Goal: Navigation & Orientation: Find specific page/section

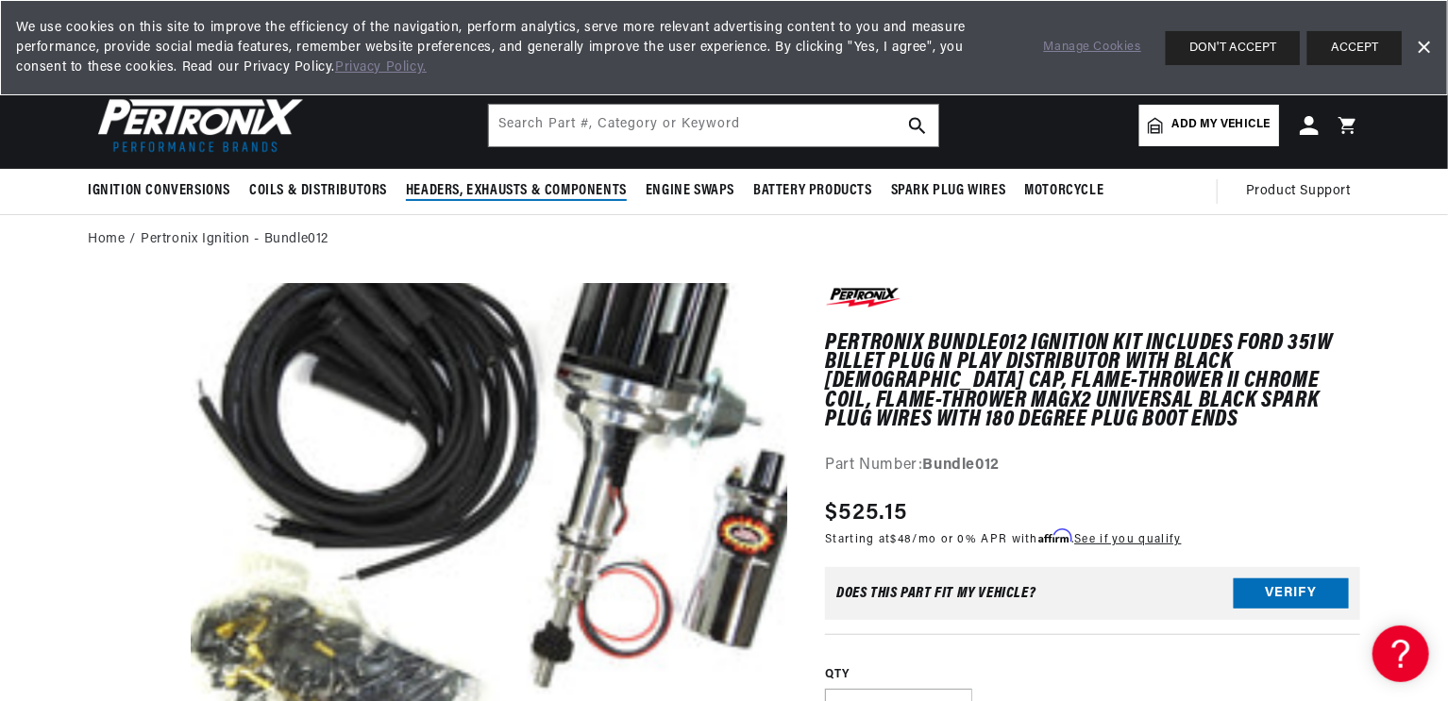
click at [506, 184] on span "Headers, Exhausts & Components" at bounding box center [516, 191] width 221 height 20
click at [535, 187] on span "Headers, Exhausts & Components" at bounding box center [516, 191] width 221 height 20
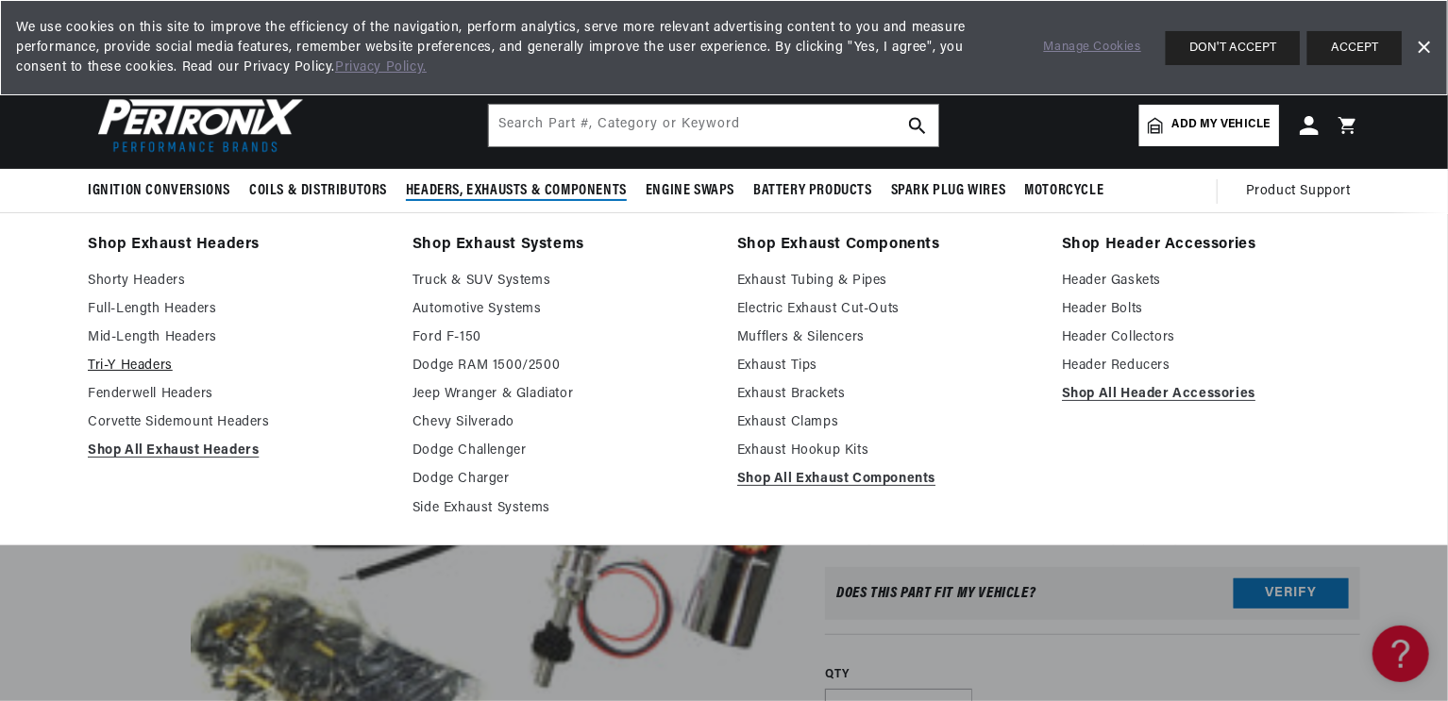
click at [143, 366] on link "Tri-Y Headers" at bounding box center [237, 366] width 298 height 23
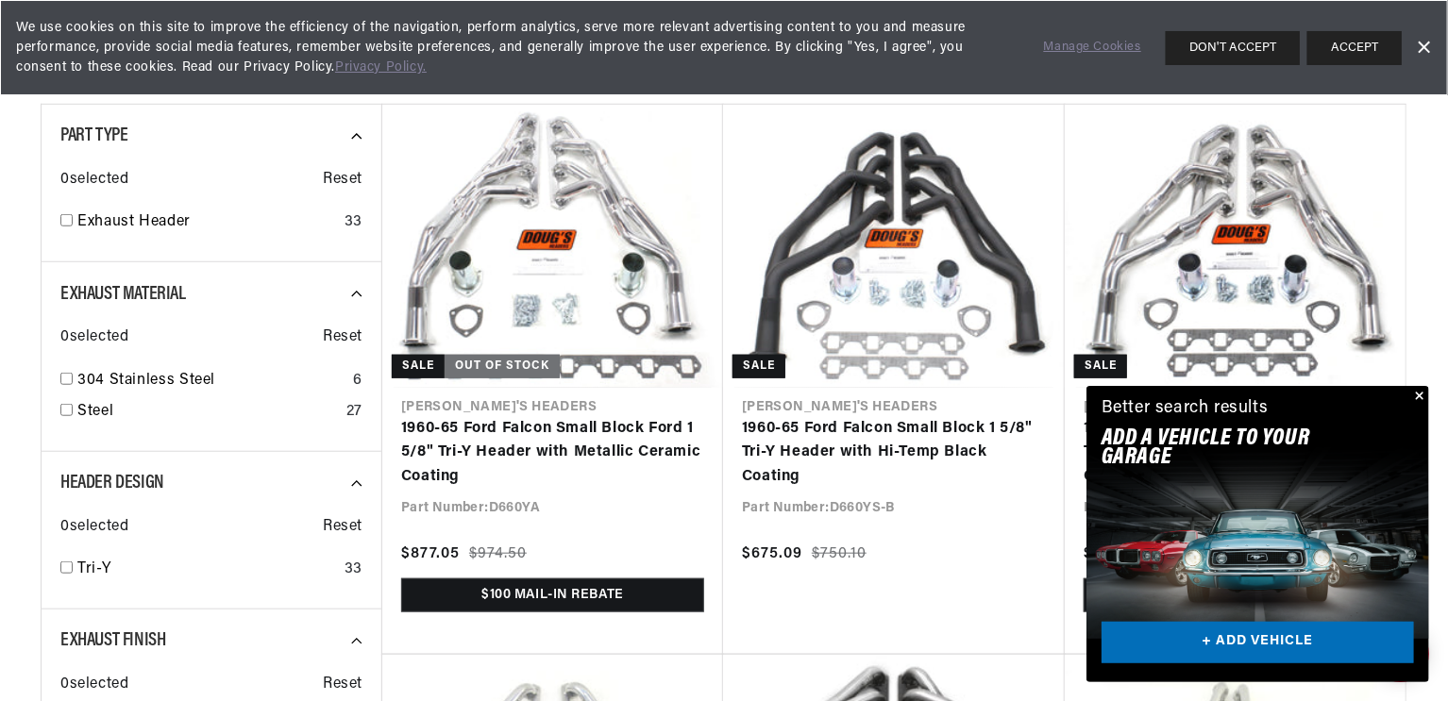
scroll to position [656, 0]
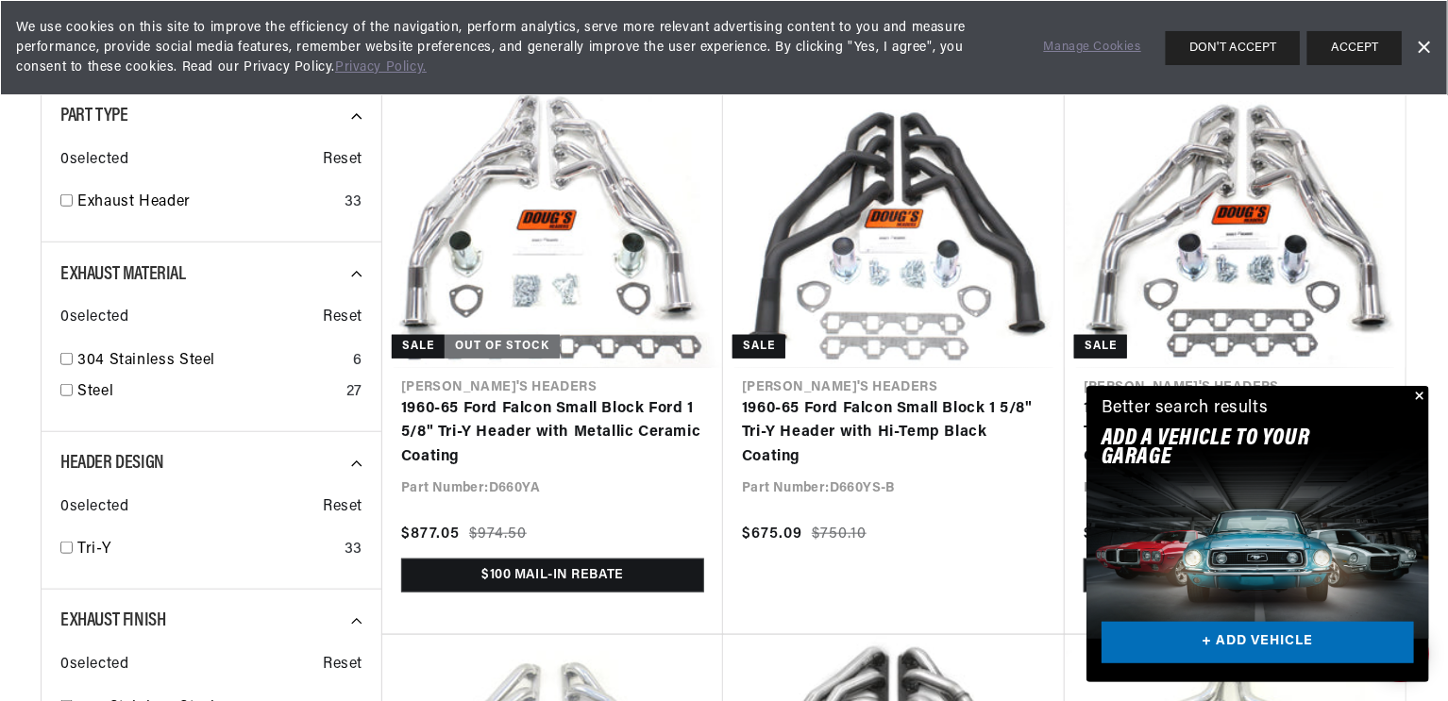
click at [1426, 400] on button "Close" at bounding box center [1418, 397] width 23 height 23
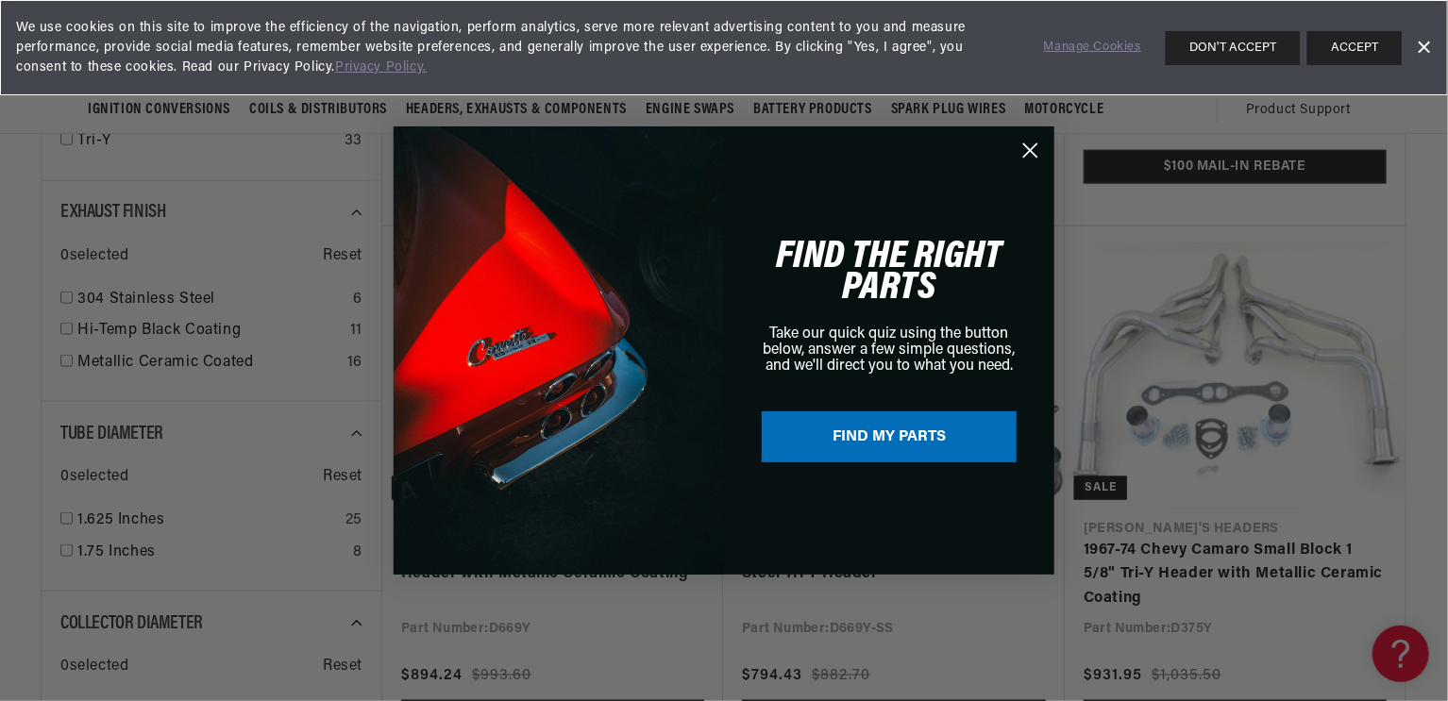
scroll to position [1058, 0]
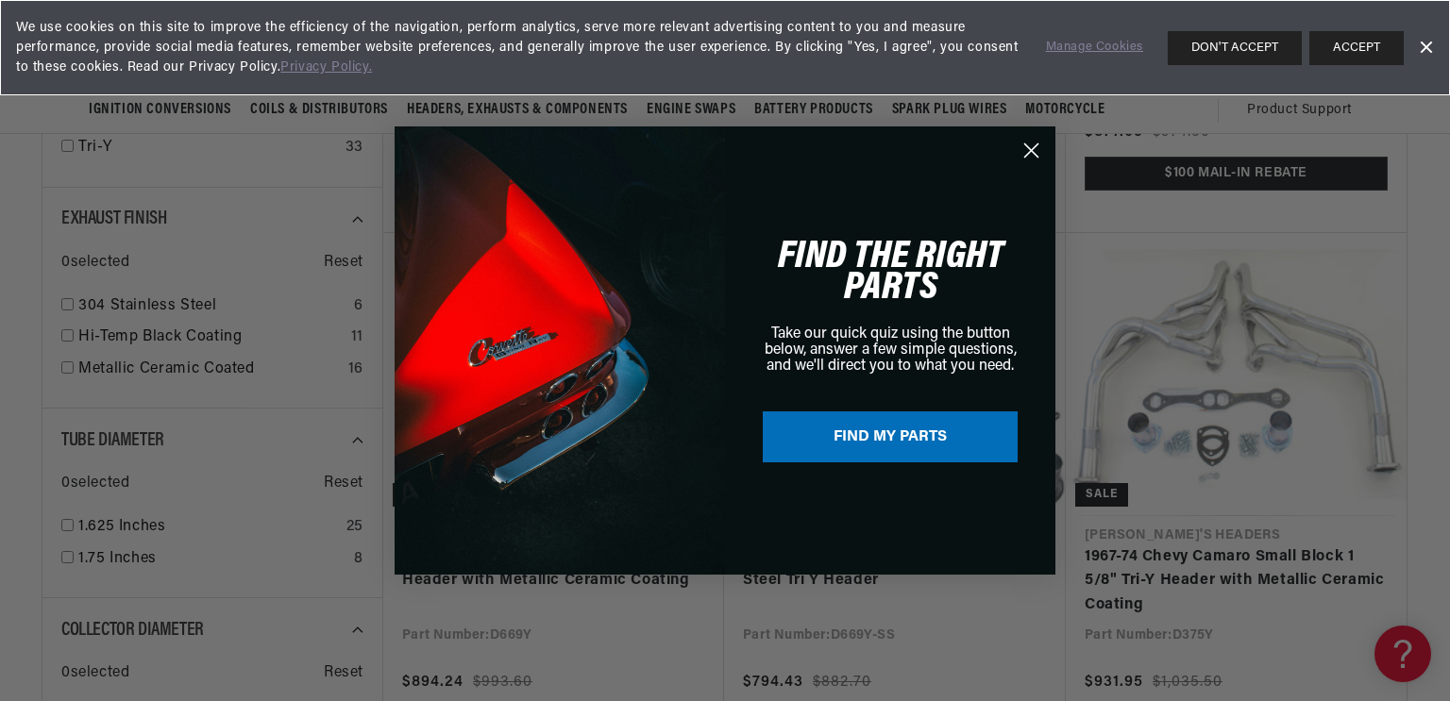
click at [1037, 147] on circle "Close dialog" at bounding box center [1031, 150] width 31 height 31
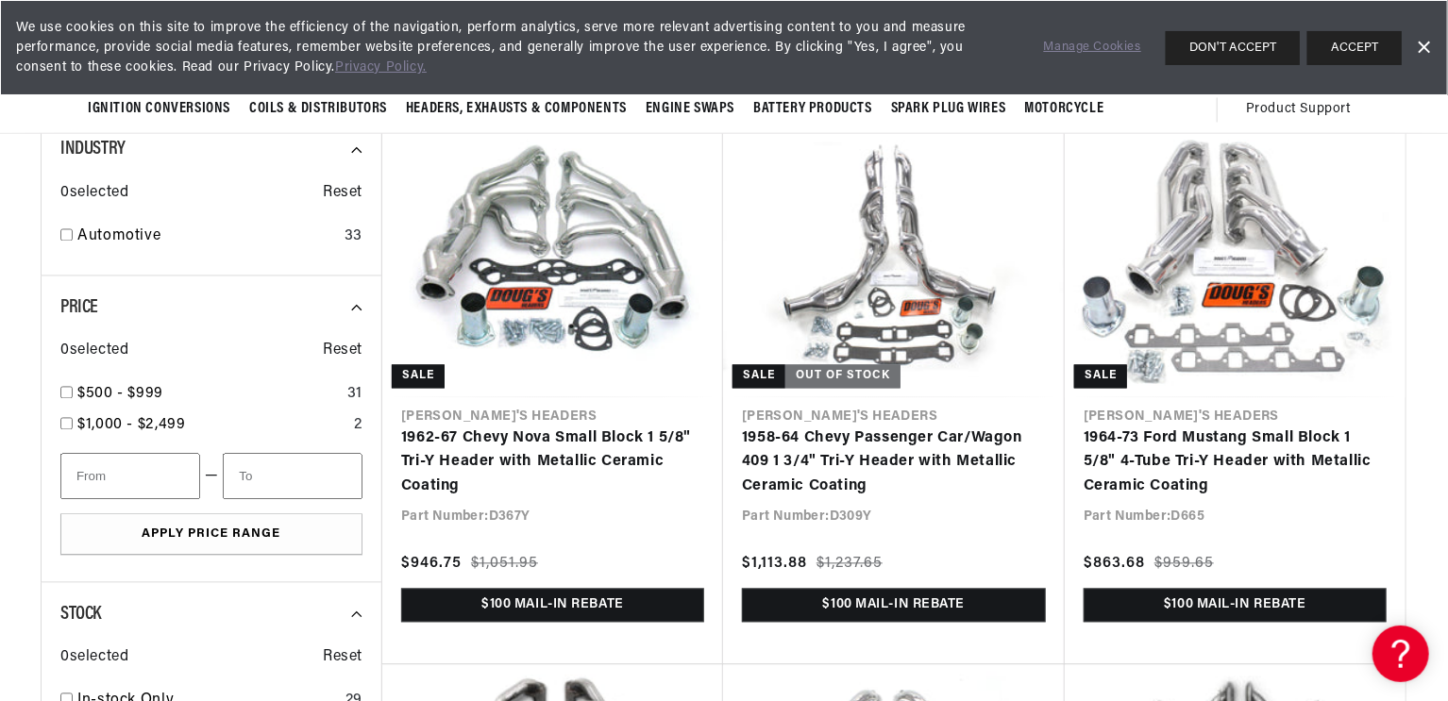
scroll to position [0, 0]
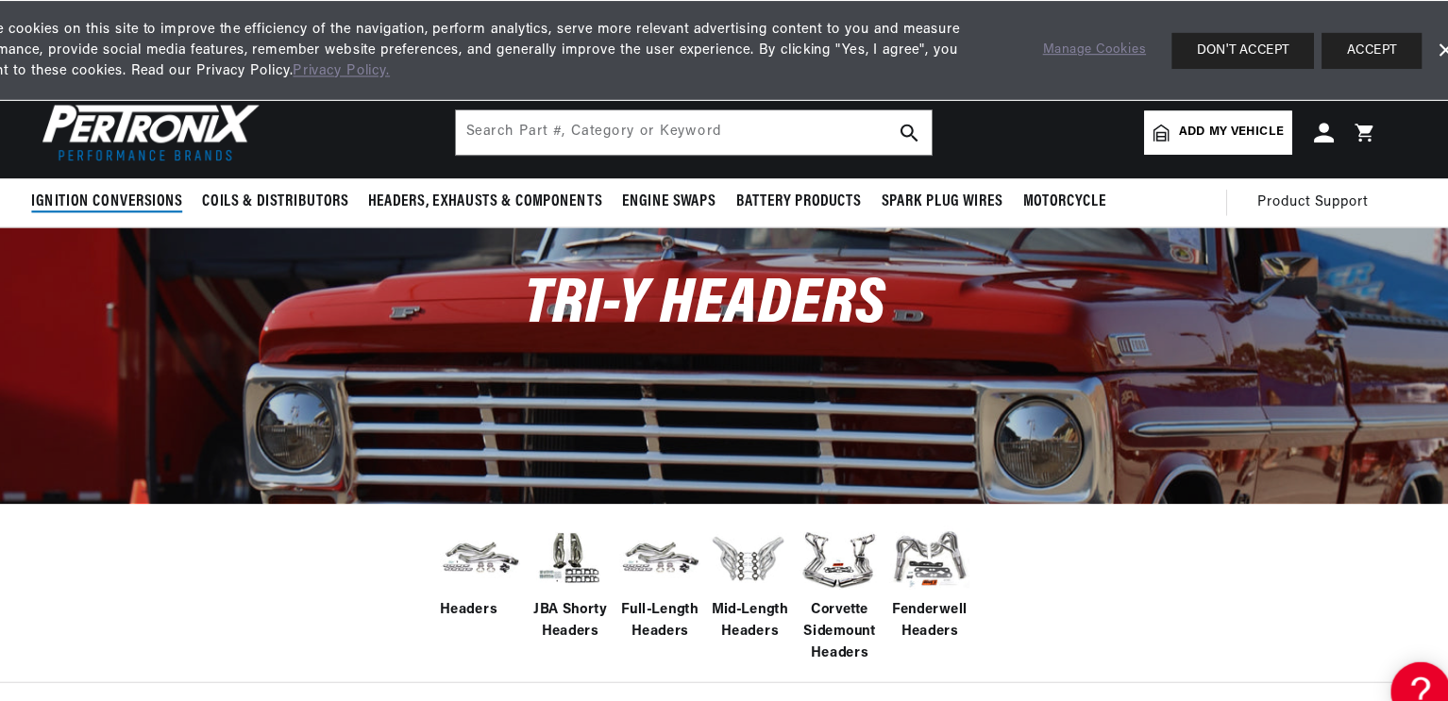
click at [170, 191] on span "Ignition Conversions" at bounding box center [159, 191] width 143 height 20
click at [170, 189] on span "Ignition Conversions" at bounding box center [159, 191] width 143 height 20
